Goal: Task Accomplishment & Management: Use online tool/utility

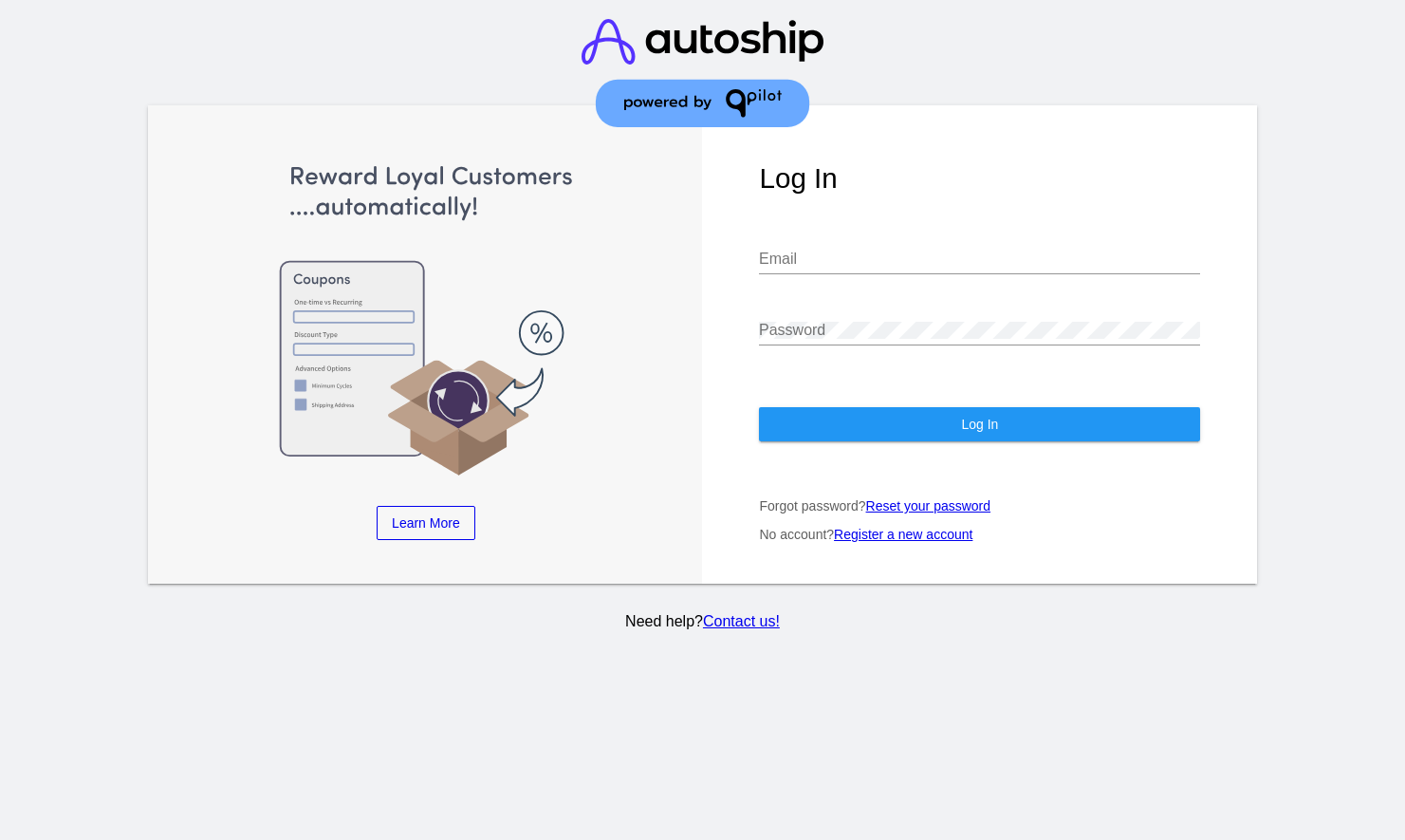
type input "webmaster@iheartdogs.com"
click at [978, 423] on span "Log In" at bounding box center [979, 423] width 37 height 15
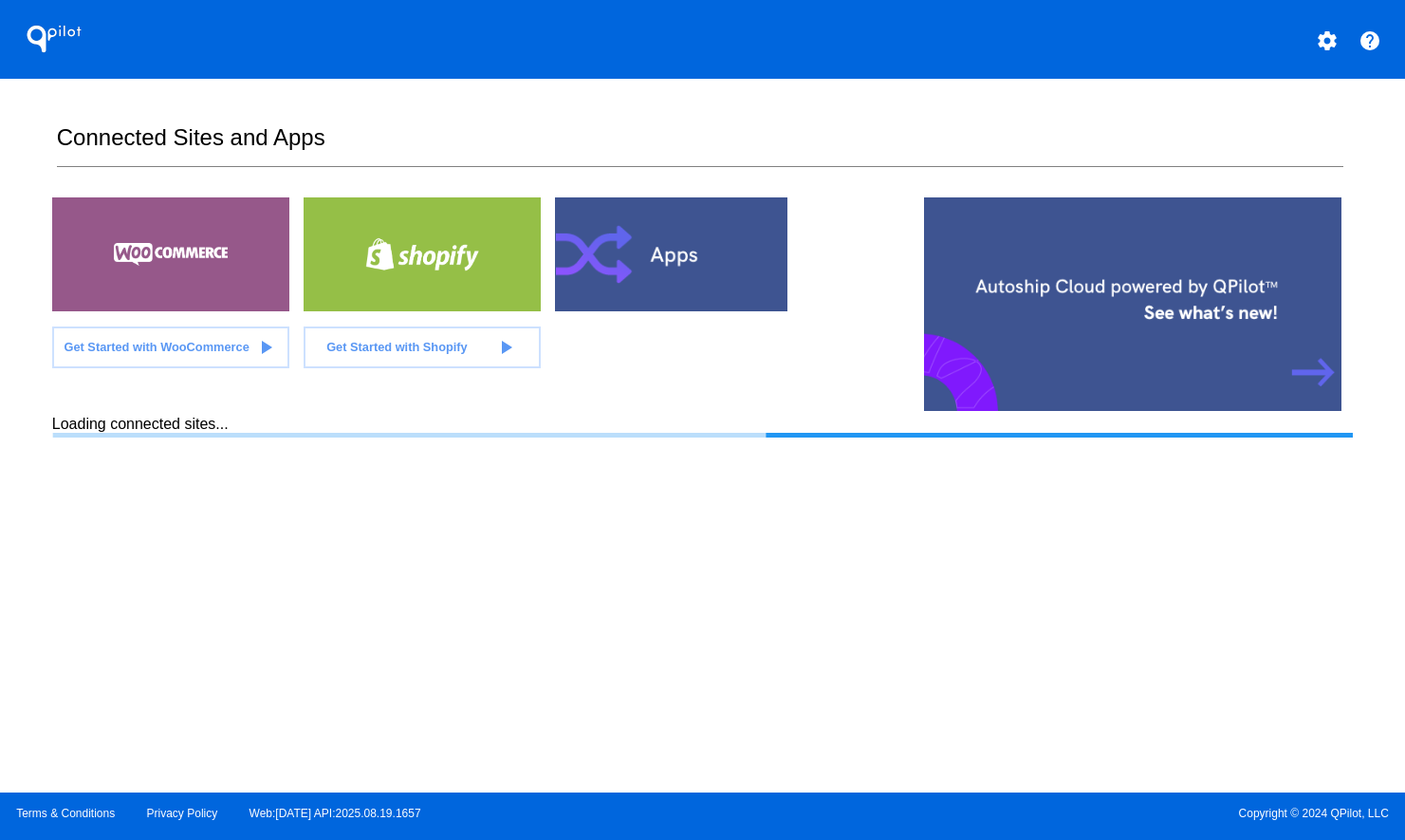
click at [384, 478] on section "Connected Sites and Apps Get Started with WooCommerce play_arrow Get Started wi…" at bounding box center [702, 435] width 1301 height 713
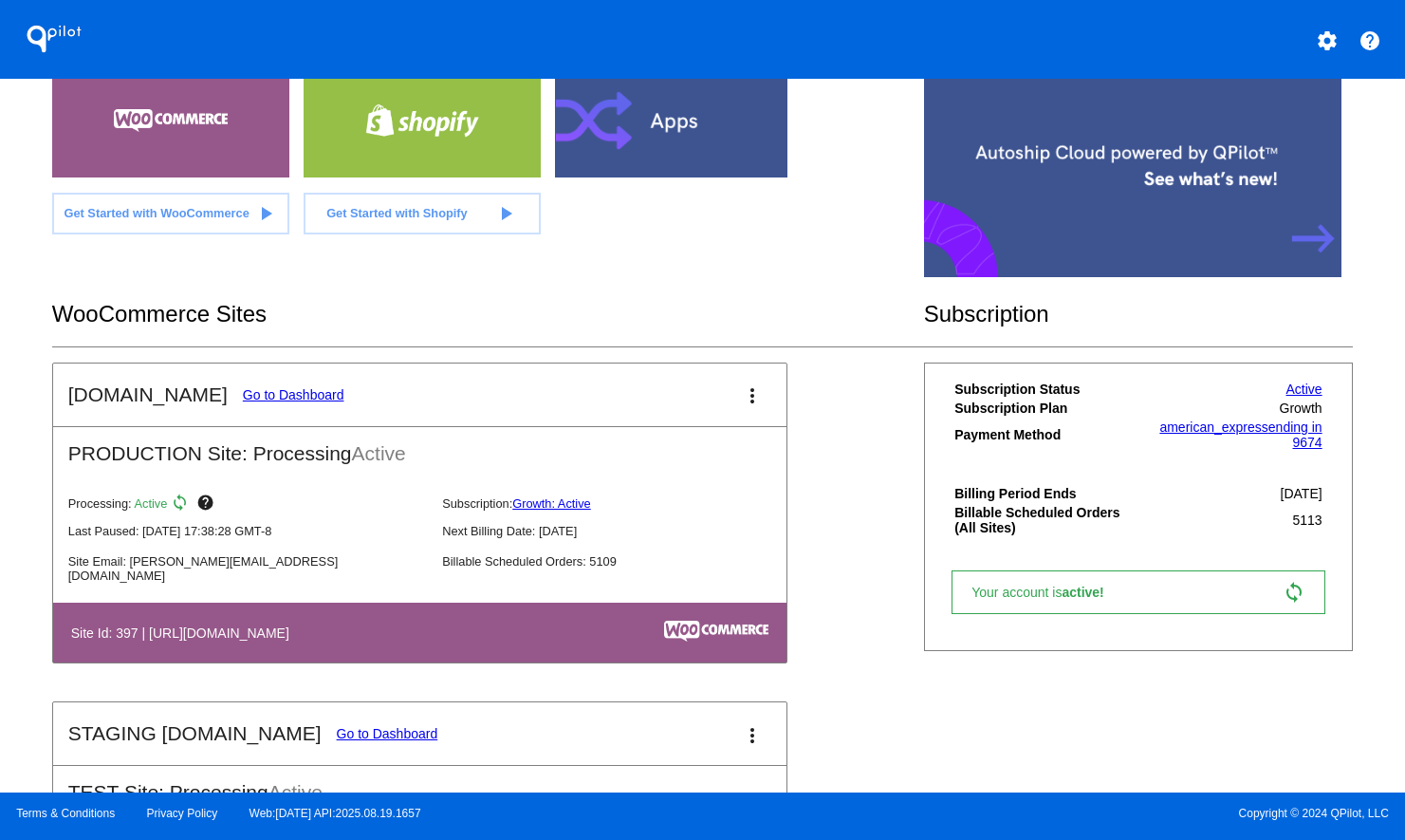
scroll to position [136, 0]
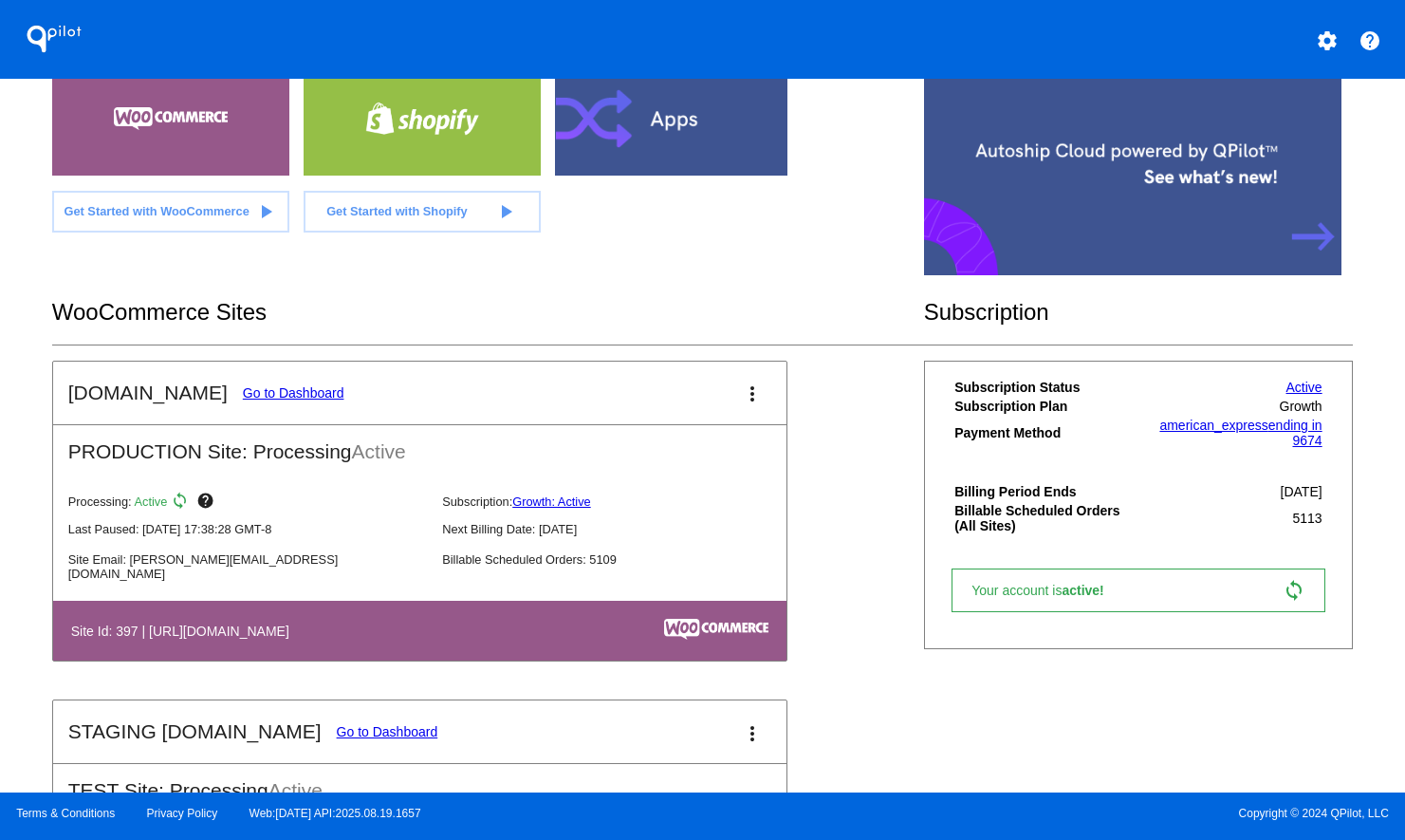
click at [292, 397] on link "Go to Dashboard" at bounding box center [293, 392] width 101 height 15
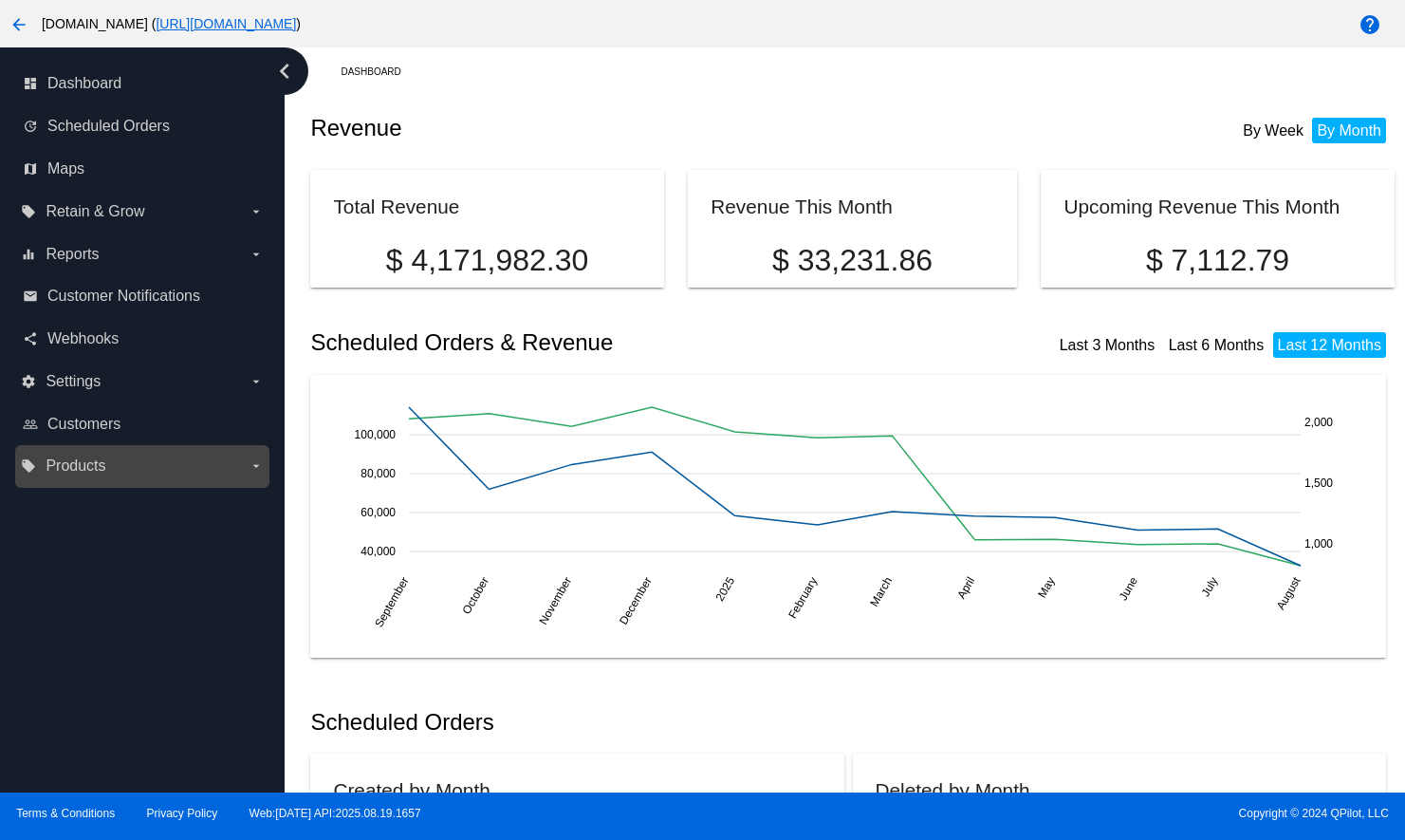
click at [71, 467] on span "Products" at bounding box center [75, 466] width 59 height 17
click at [0, 0] on input "local_offer Products arrow_drop_down" at bounding box center [0, 0] width 0 height 0
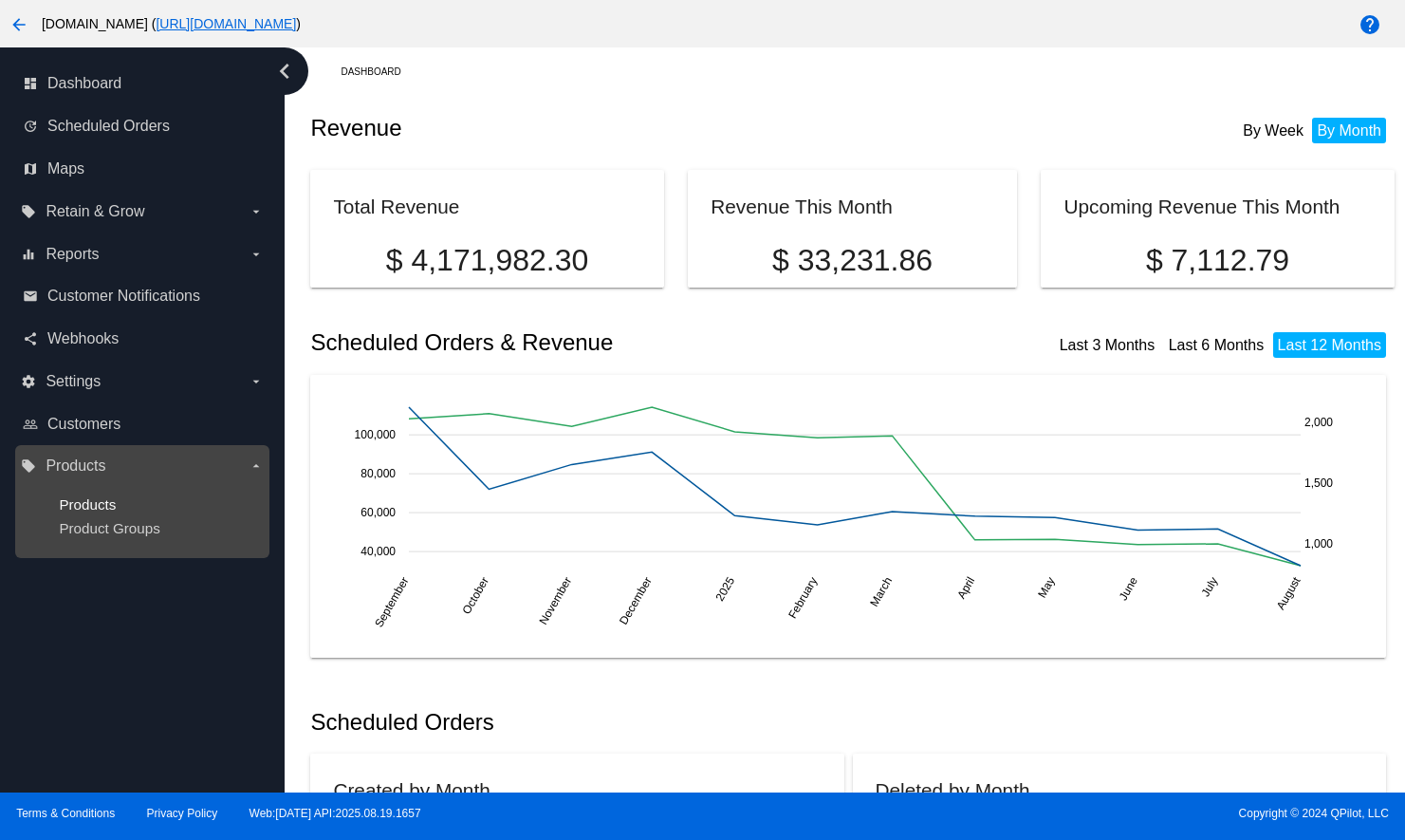
click at [88, 503] on span "Products" at bounding box center [86, 504] width 56 height 16
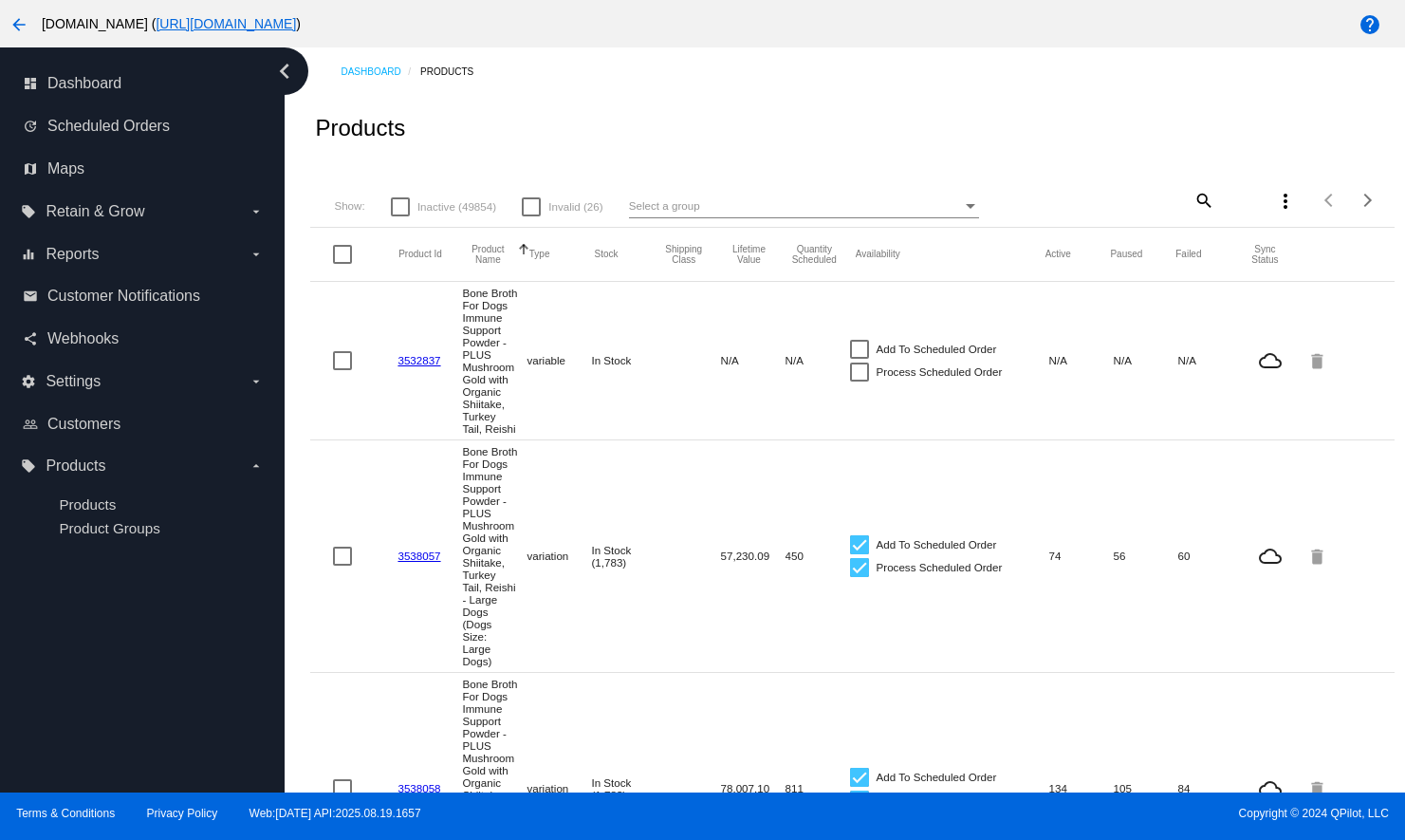
click at [1192, 201] on mat-icon "search" at bounding box center [1203, 200] width 23 height 30
click at [1121, 207] on div "Search" at bounding box center [1126, 191] width 180 height 37
click at [1195, 196] on mat-icon "search" at bounding box center [1203, 200] width 23 height 30
click at [1087, 200] on input "Search" at bounding box center [1126, 197] width 180 height 15
type input "dgfood"
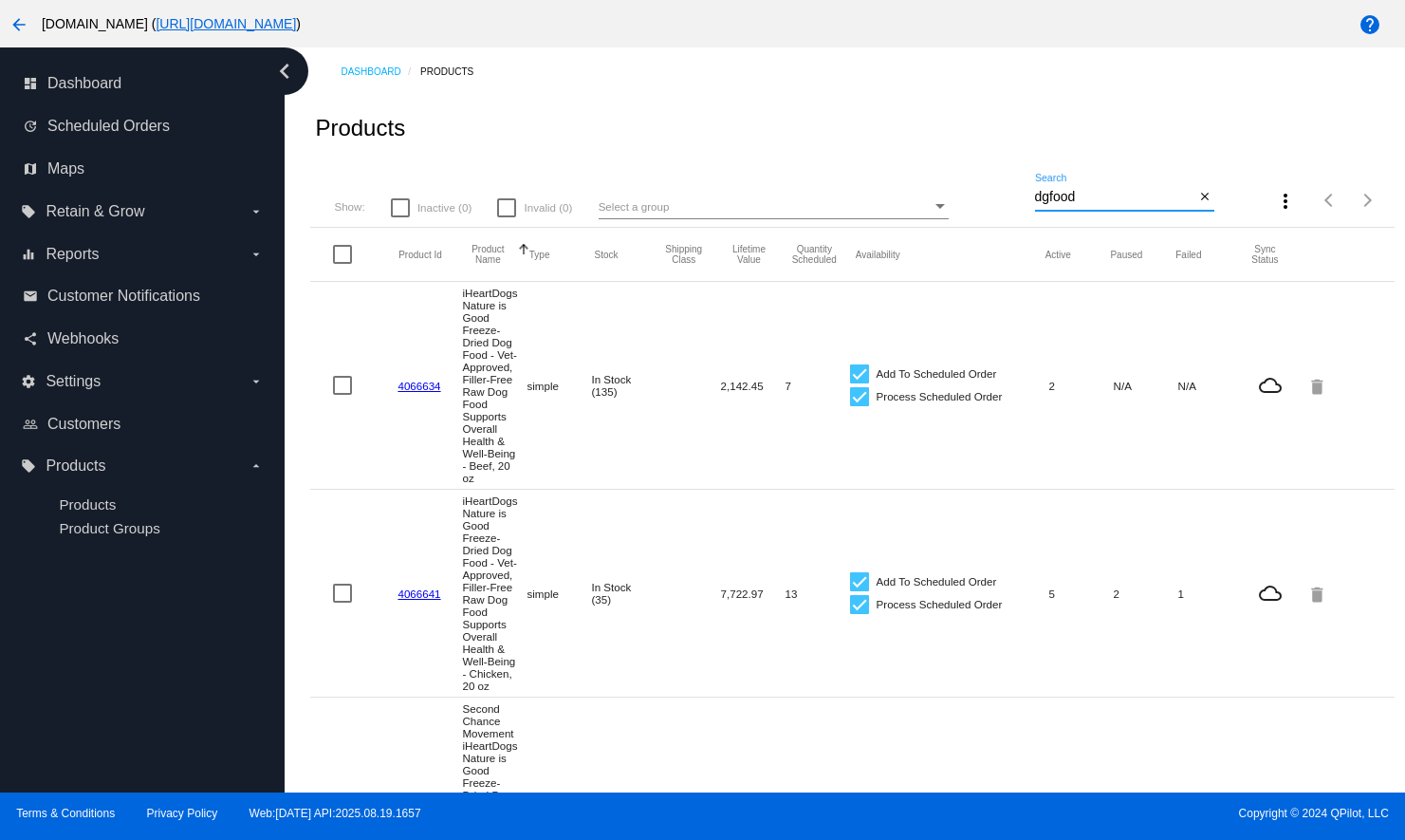
click at [424, 392] on link "4066634" at bounding box center [418, 385] width 43 height 12
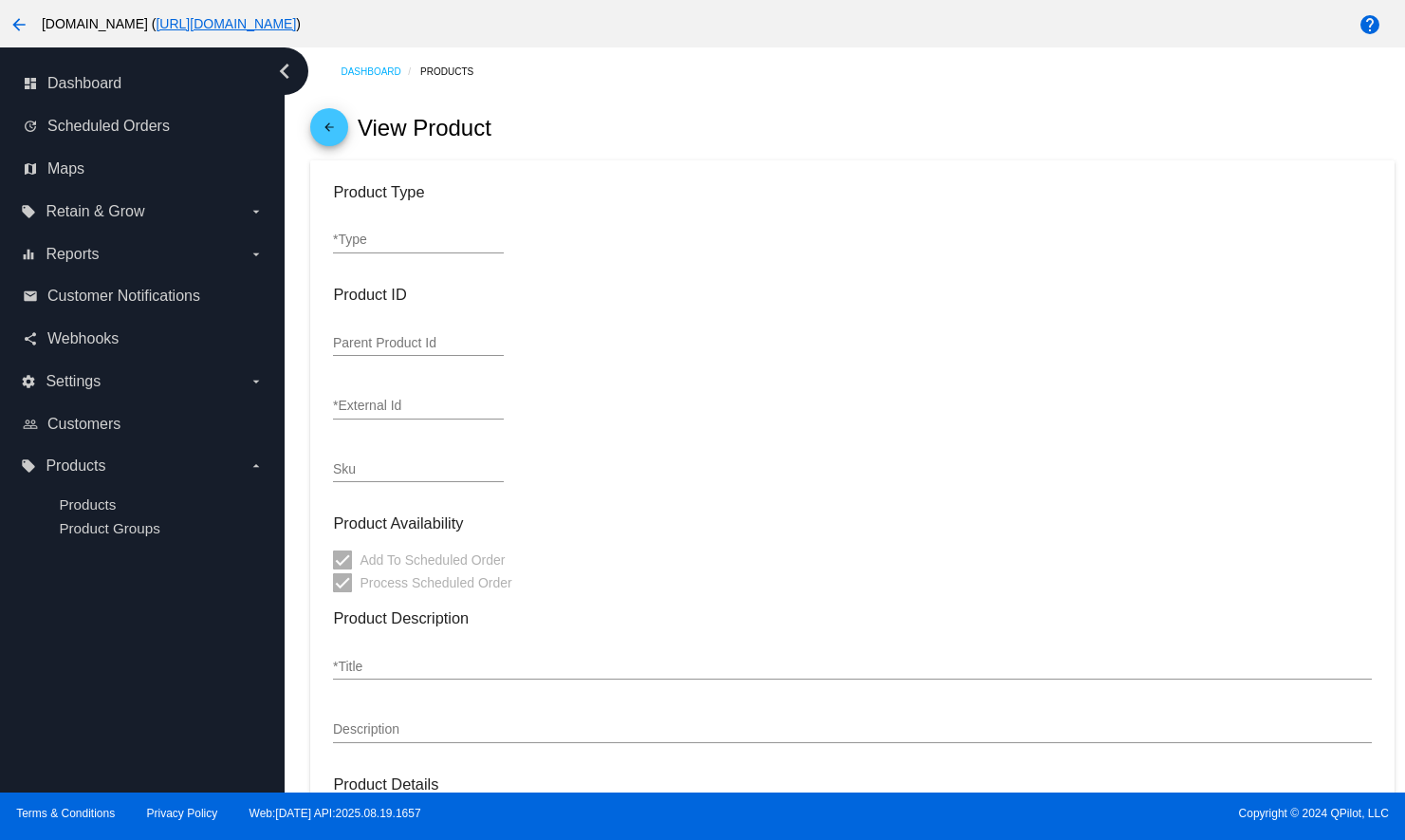
type input "simple"
type input "4066634"
type input "IHDGFOODFDBEEF20"
type input "iHeartDogs Nature is Good Freeze-Dried Dog Food - Vet-Approved, Filler-Free Raw…"
type input "41.99"
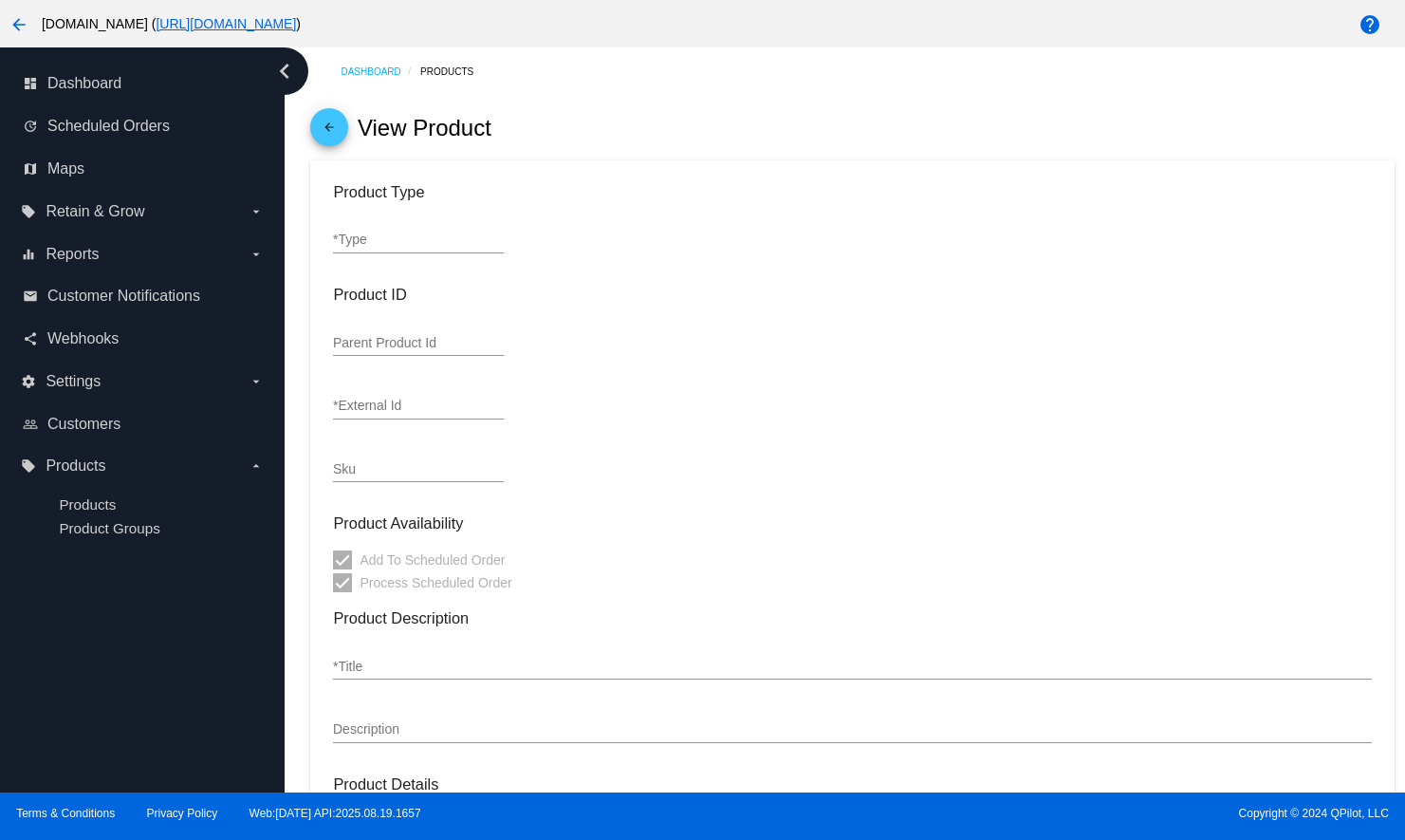
type input "In Stock (135)"
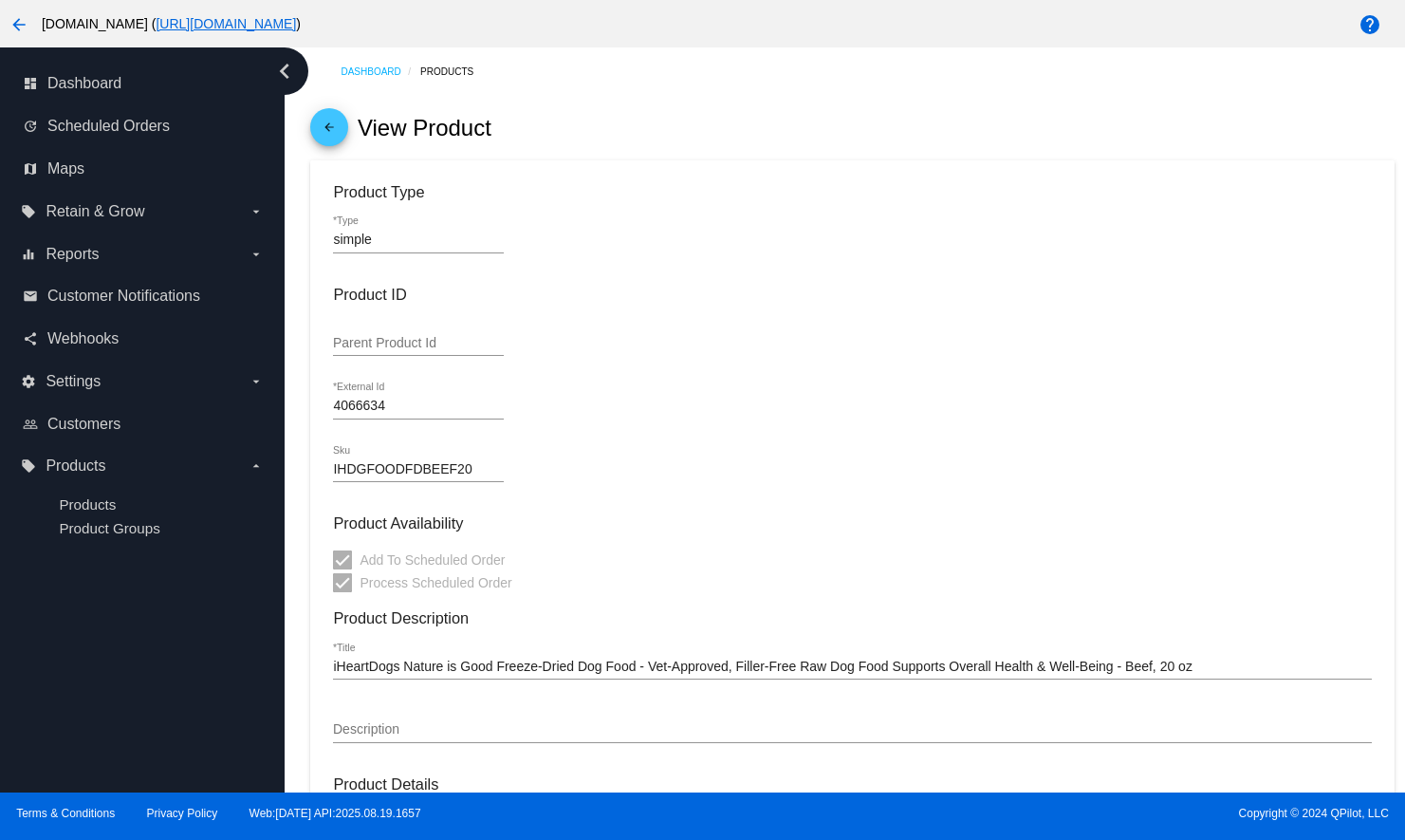
drag, startPoint x: 347, startPoint y: 469, endPoint x: 454, endPoint y: 466, distance: 107.0
click at [454, 466] on input "IHDGFOODFDBEEF20" at bounding box center [418, 469] width 170 height 15
click at [319, 123] on mat-icon "arrow_back" at bounding box center [329, 132] width 23 height 23
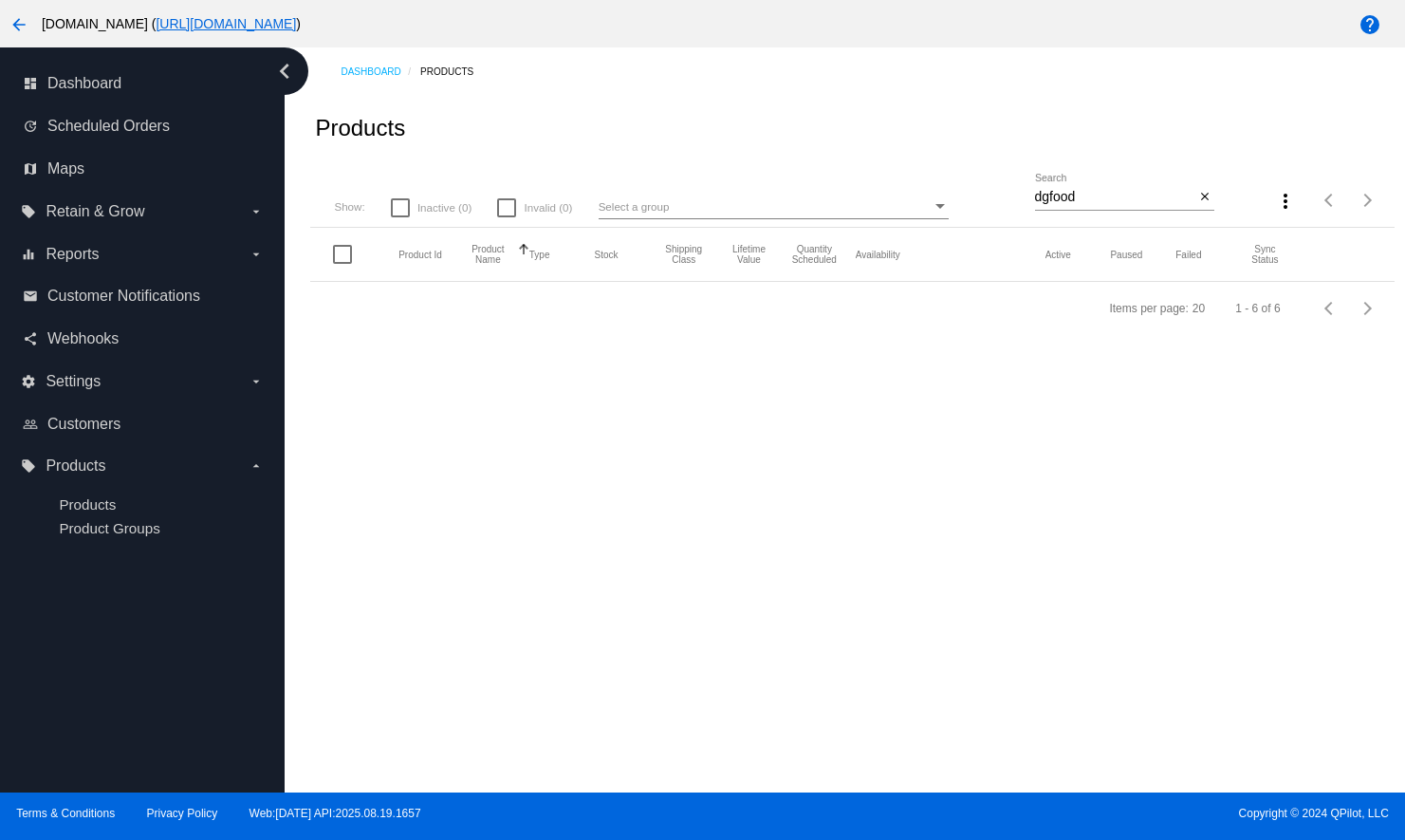
click at [1090, 192] on input "dgfood" at bounding box center [1116, 197] width 161 height 15
click at [1090, 228] on mat-table "Product Id Product Name Sorted by ProductName ascending Type Stock Shipping Cla…" at bounding box center [852, 255] width 1084 height 54
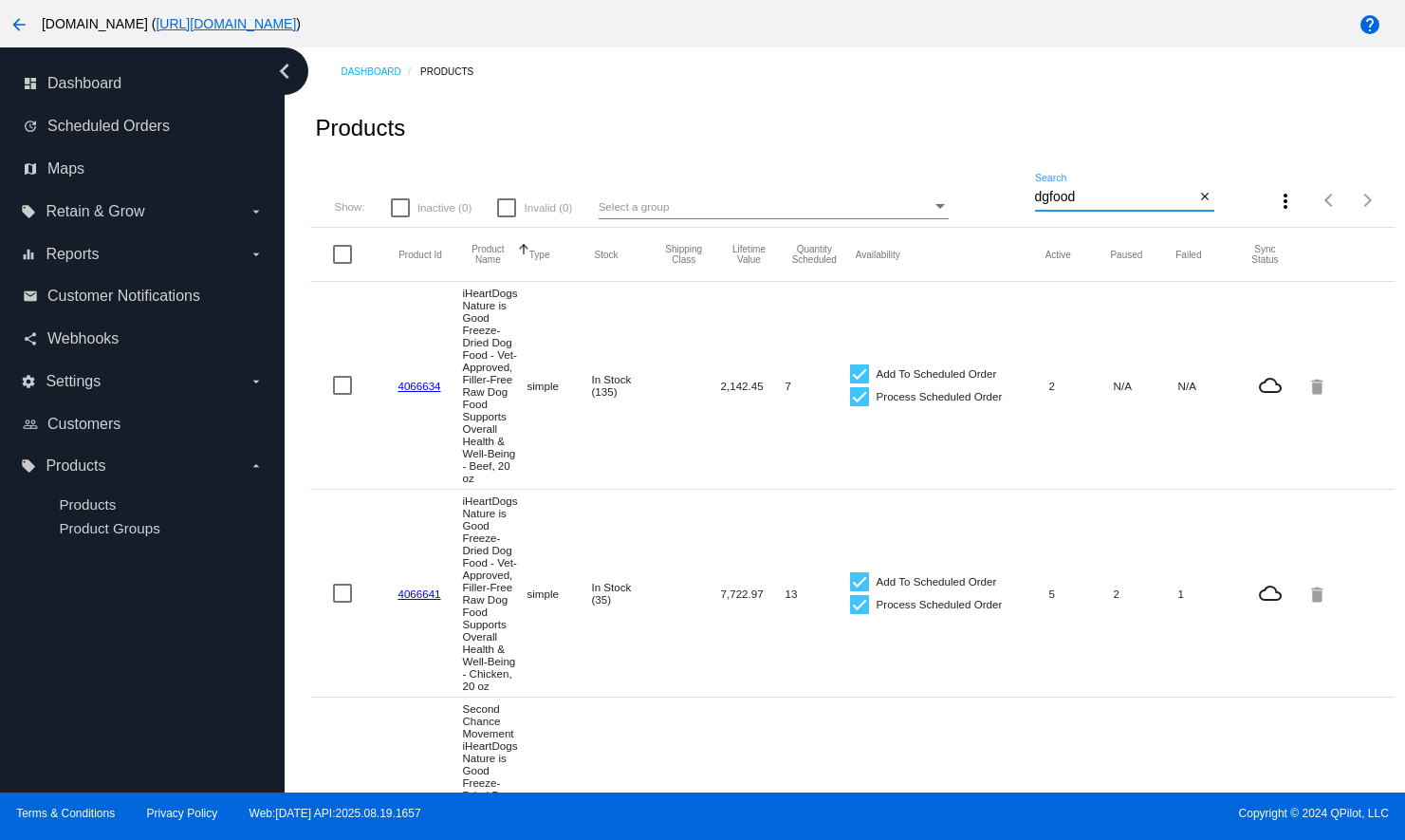
click at [1076, 198] on input "dgfood" at bounding box center [1116, 197] width 161 height 15
paste input "DGFOODFDBEEF"
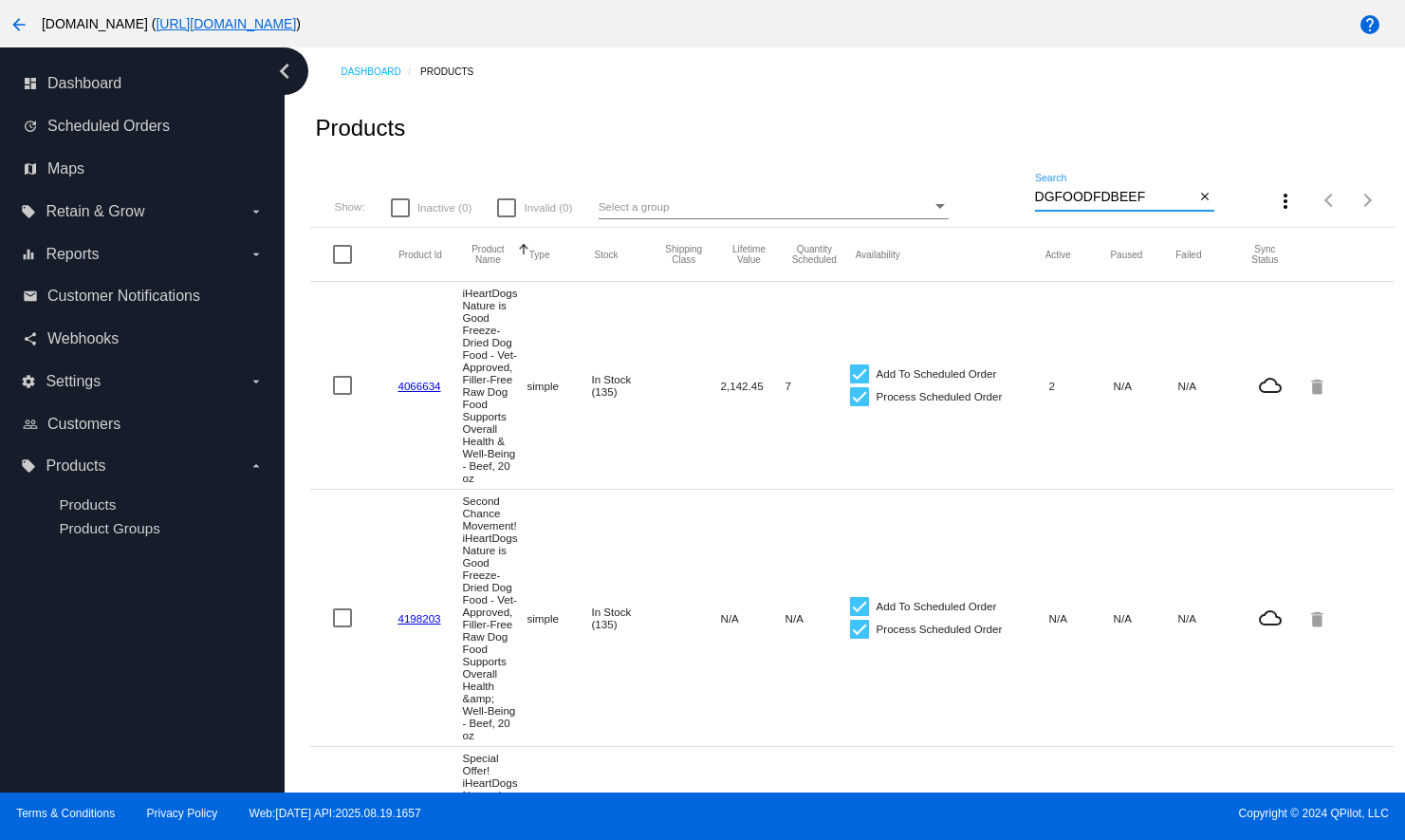
type input "DGFOODFDBEEF"
